Goal: Navigation & Orientation: Understand site structure

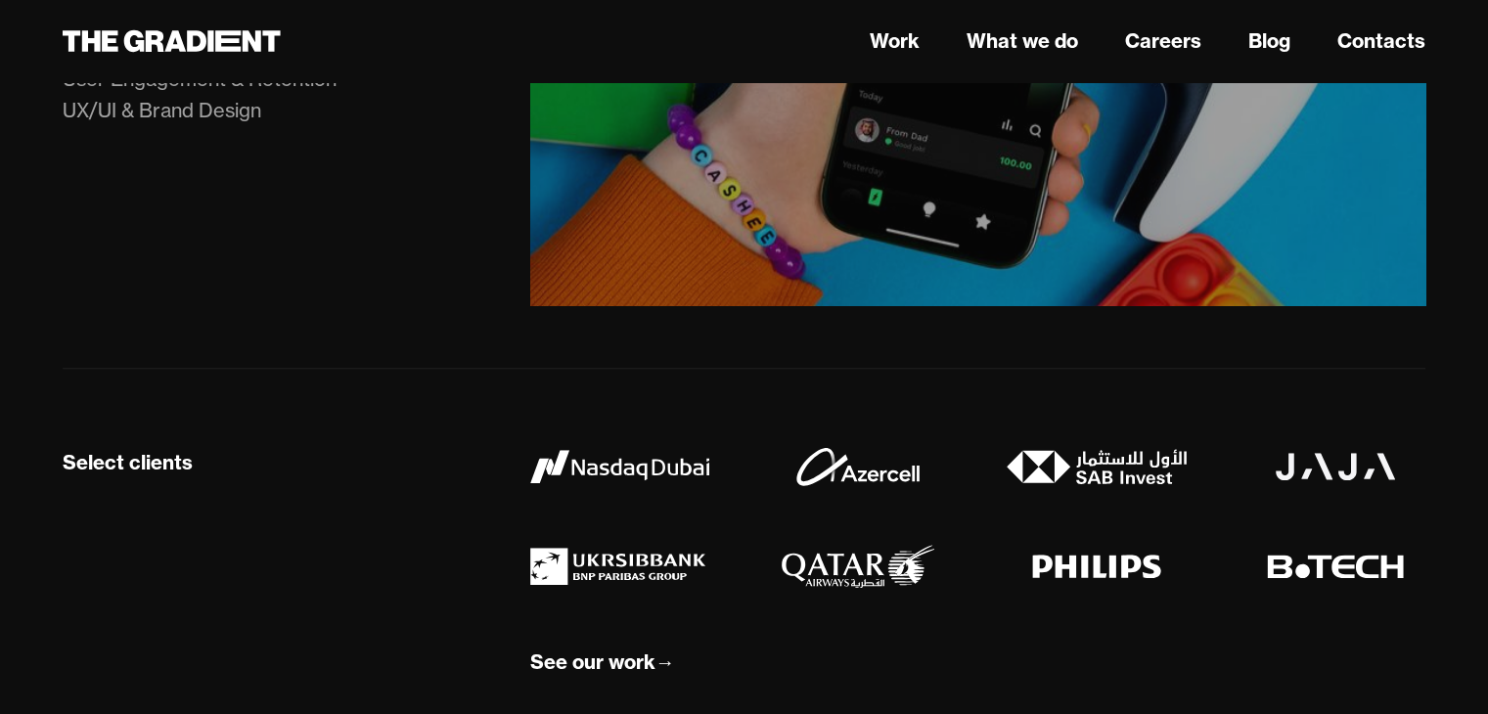
scroll to position [1956, 0]
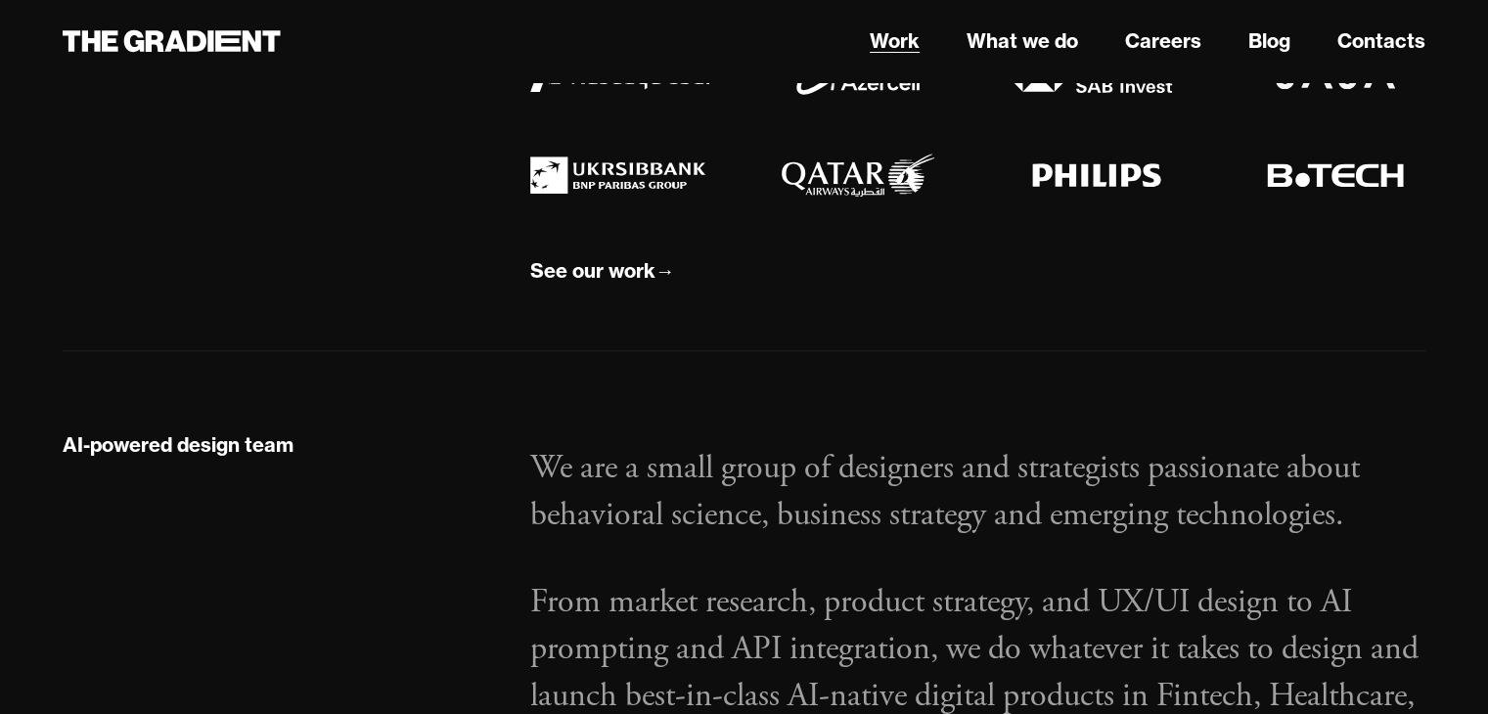
click at [876, 39] on link "Work" at bounding box center [895, 40] width 50 height 29
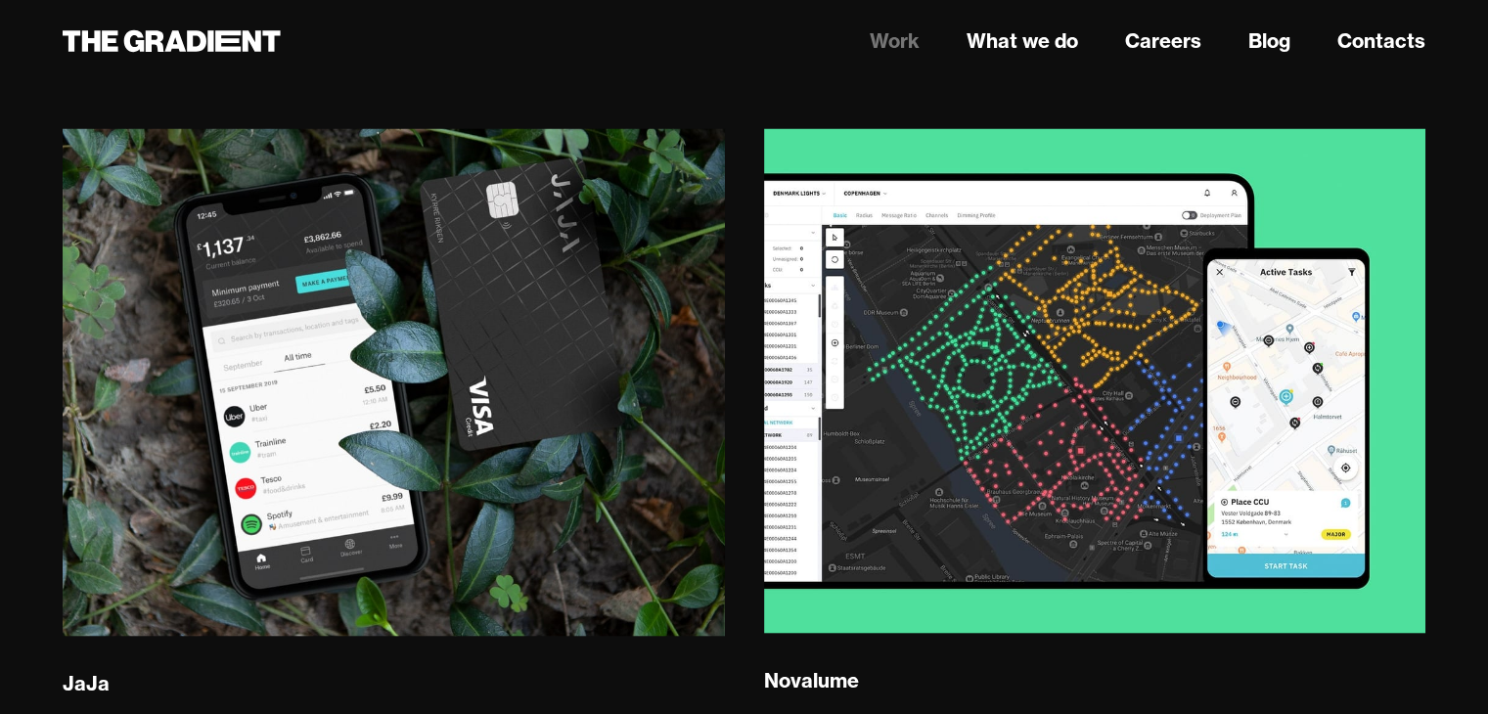
scroll to position [3815, 0]
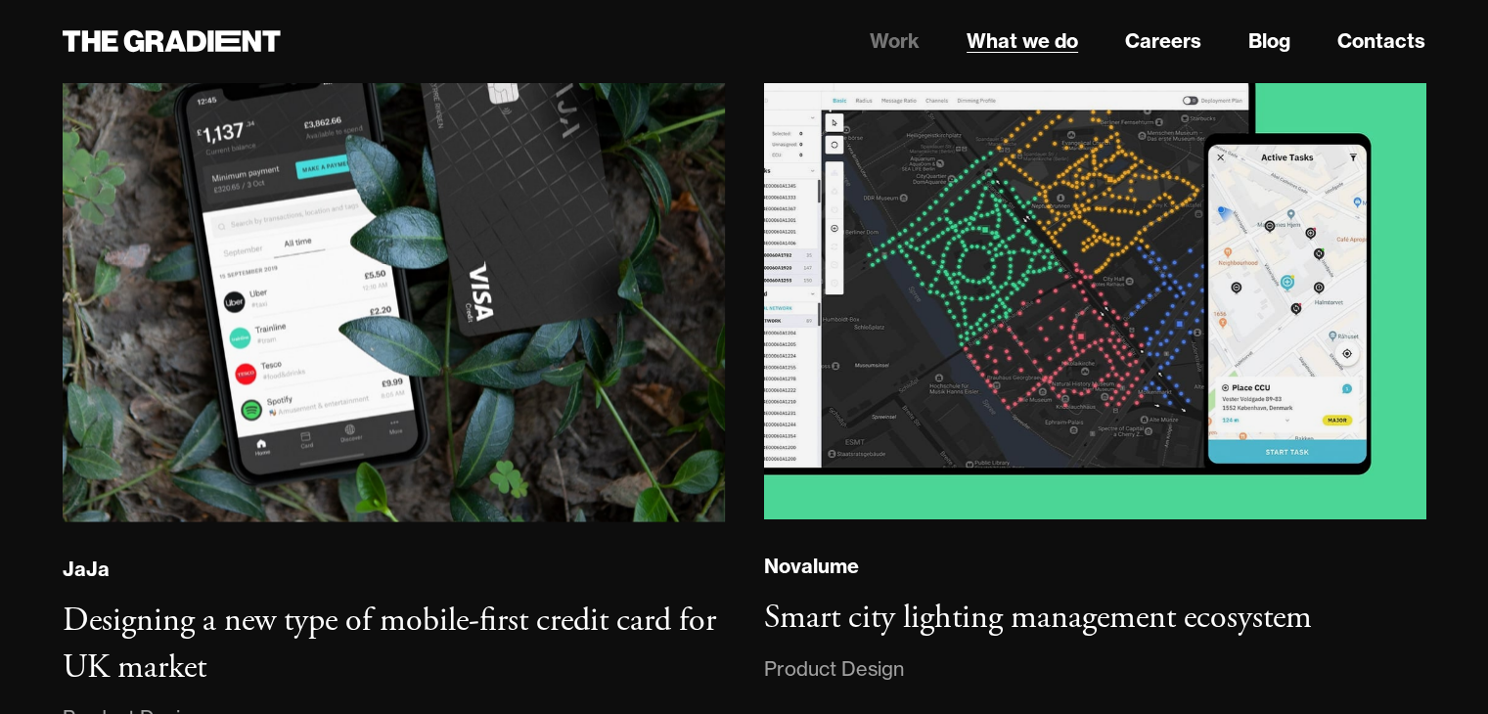
click at [1023, 46] on link "What we do" at bounding box center [1022, 40] width 112 height 29
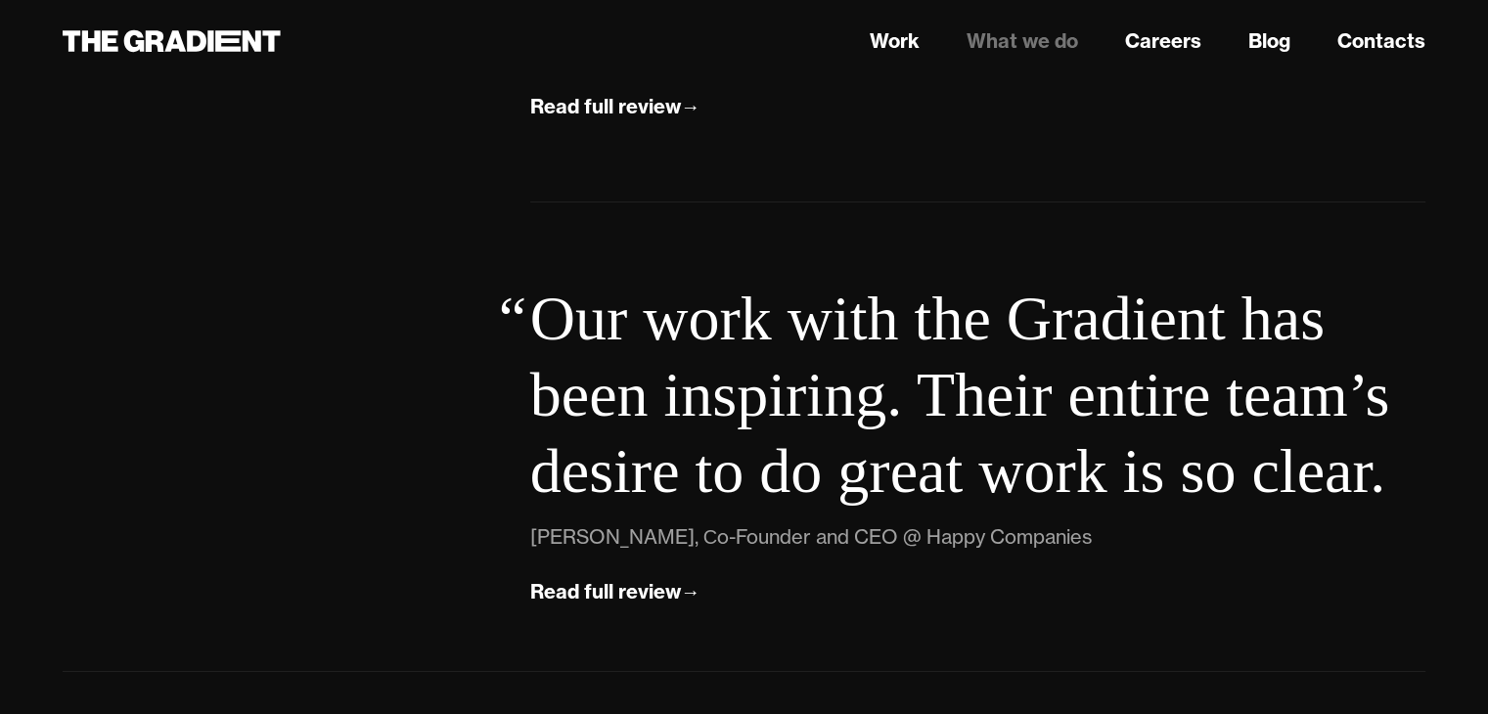
scroll to position [7174, 0]
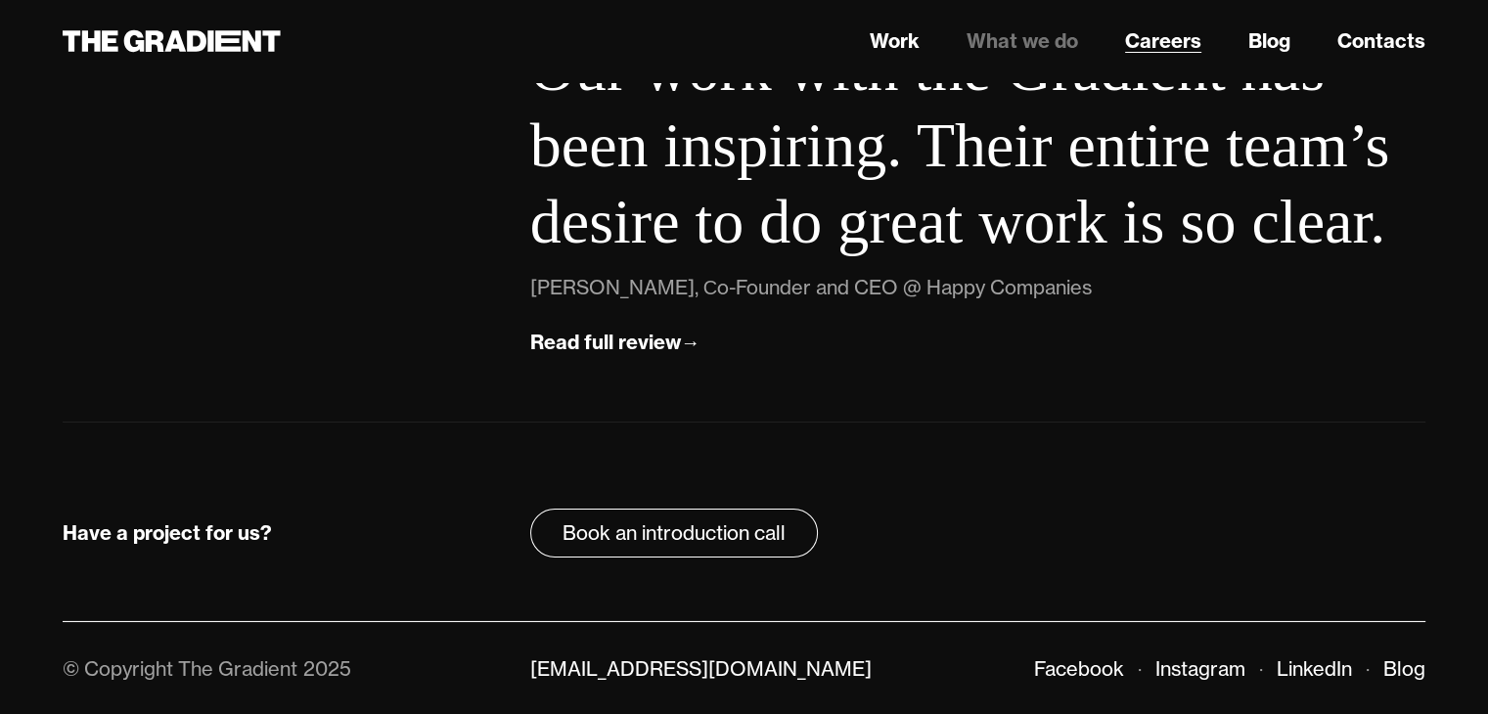
click at [1163, 42] on link "Careers" at bounding box center [1163, 40] width 76 height 29
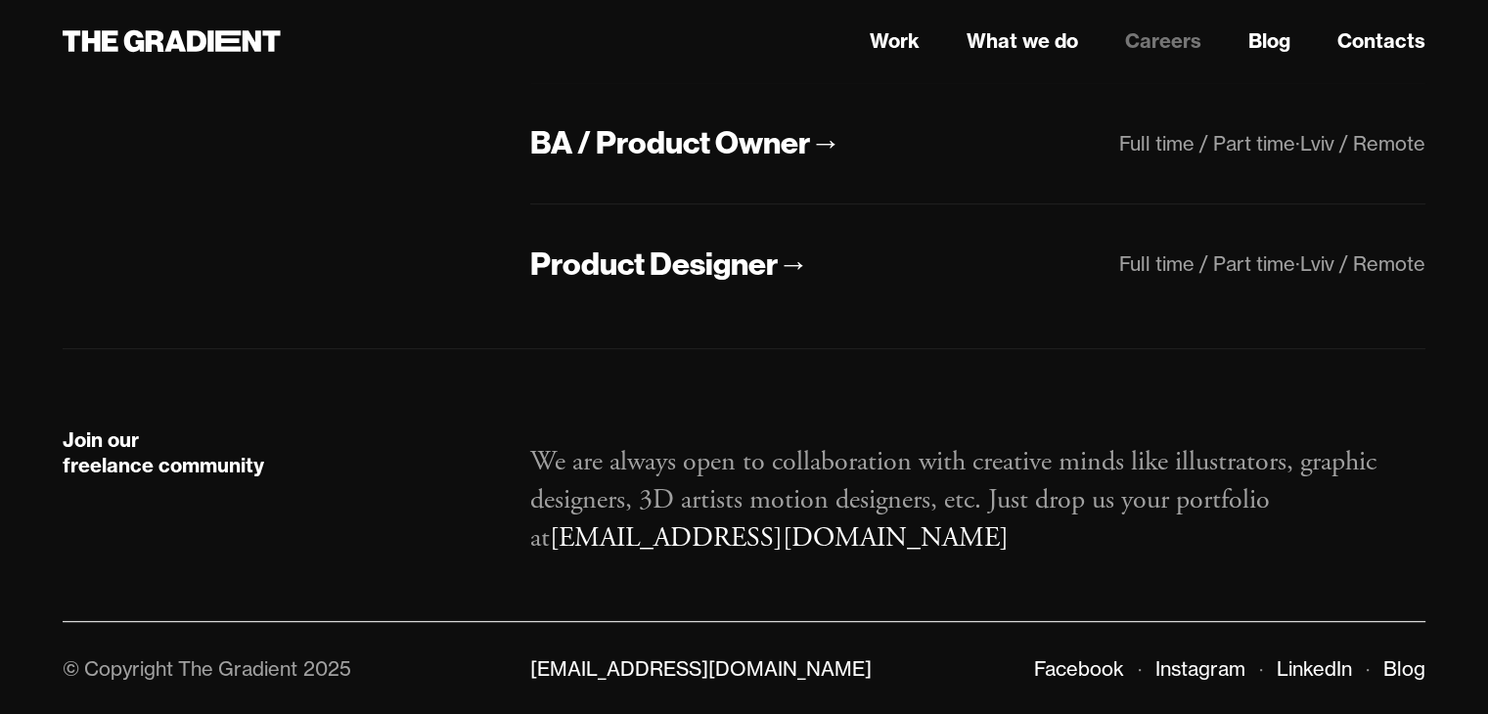
scroll to position [623, 0]
click at [1272, 47] on link "Blog" at bounding box center [1269, 40] width 42 height 29
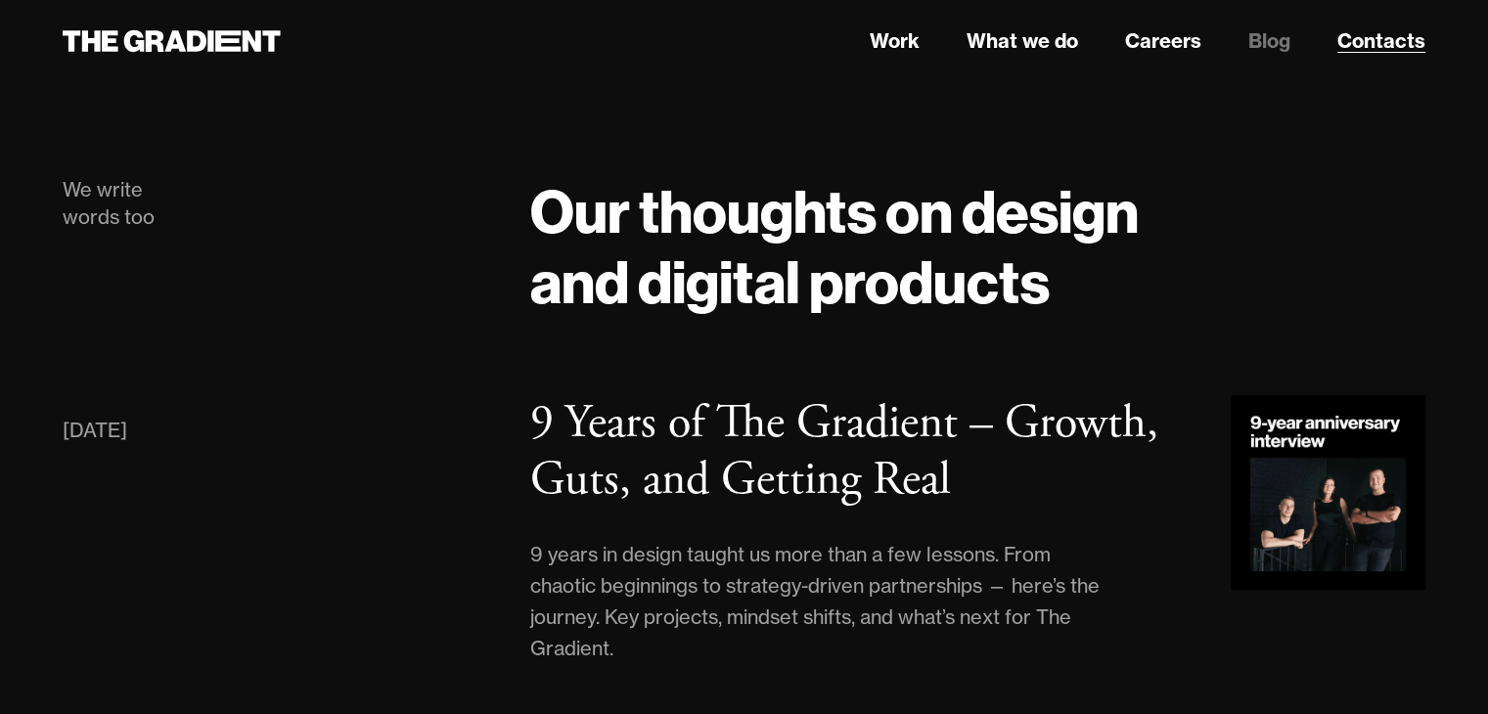
click at [1389, 36] on link "Contacts" at bounding box center [1381, 40] width 88 height 29
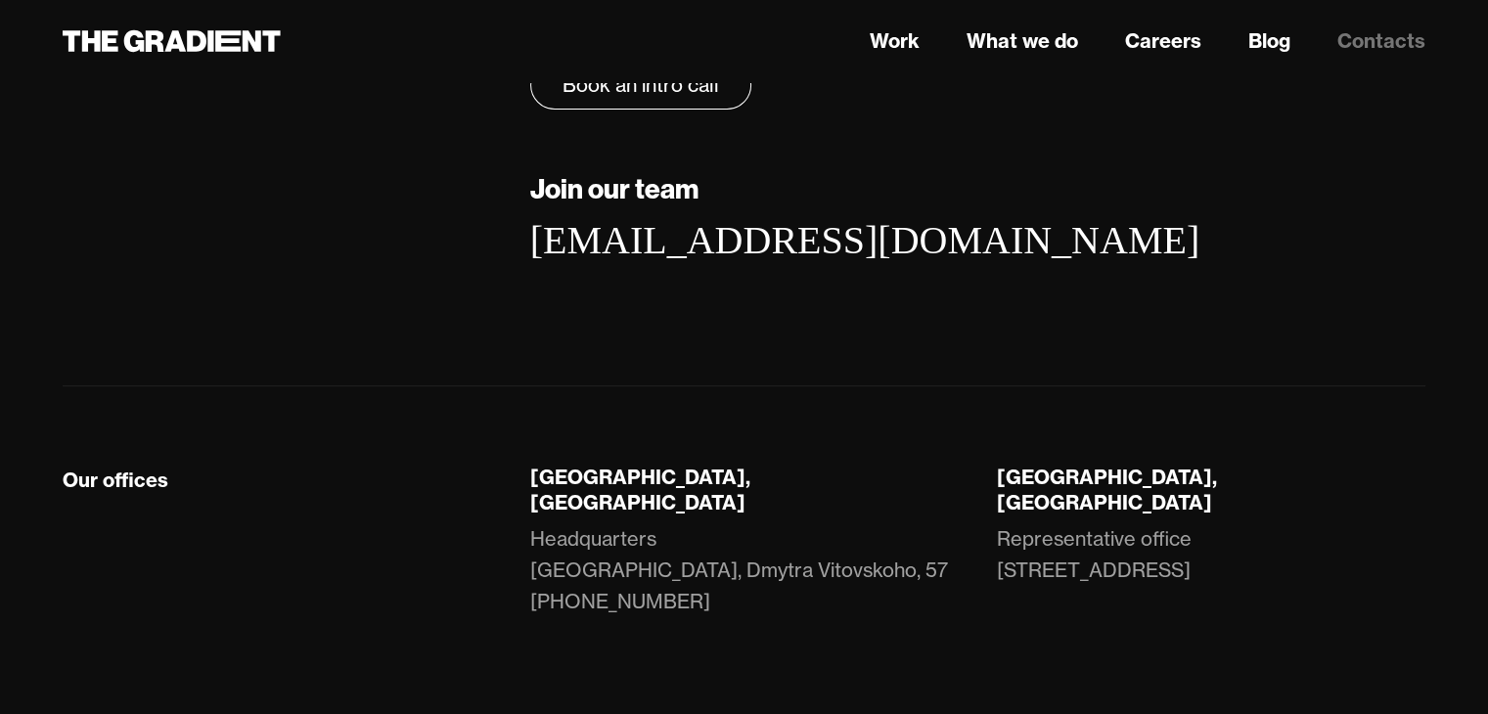
scroll to position [467, 0]
